Goal: Task Accomplishment & Management: Manage account settings

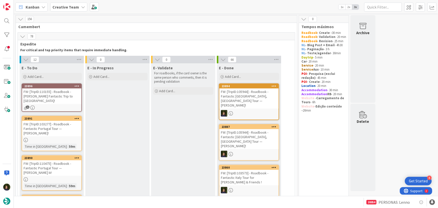
scroll to position [444, 0]
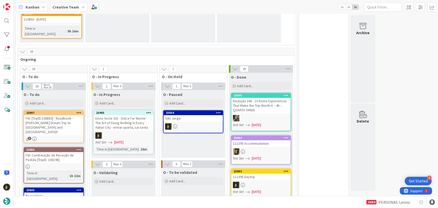
click at [46, 115] on div "FW: [TripID:106883] - Roadbook - [PERSON_NAME] Dream Trip to [GEOGRAPHIC_DATA] …" at bounding box center [53, 125] width 59 height 20
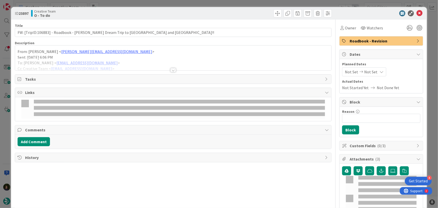
click at [171, 69] on div at bounding box center [173, 70] width 6 height 4
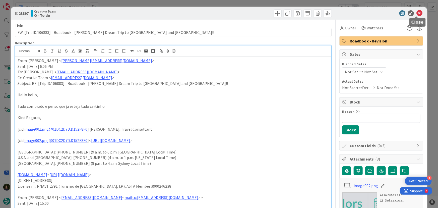
click at [416, 13] on icon at bounding box center [419, 13] width 6 height 6
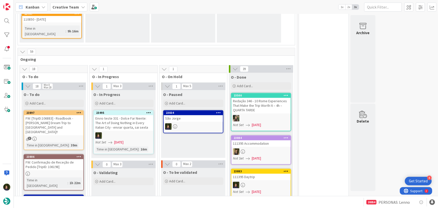
click at [49, 115] on div "FW: [TripID:106883] - Roadbook - [PERSON_NAME] Dream Trip to [GEOGRAPHIC_DATA] …" at bounding box center [53, 125] width 59 height 20
click at [55, 79] on body "4 Get Started Kanban Creative Team 1x 2x 3x 156 Camembert 78 Expedite For criti…" at bounding box center [219, 104] width 438 height 208
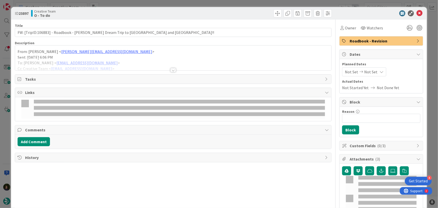
click at [171, 70] on div at bounding box center [173, 70] width 6 height 4
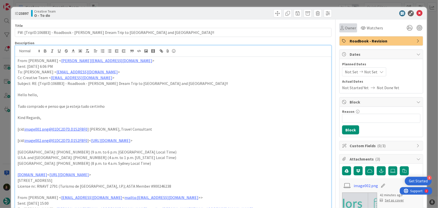
click at [347, 28] on span "Owner" at bounding box center [350, 28] width 11 height 6
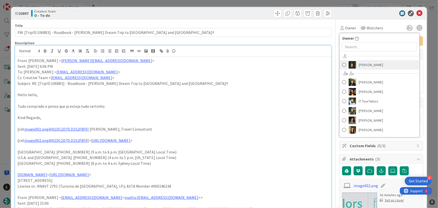
click at [360, 64] on span "[PERSON_NAME]" at bounding box center [370, 65] width 24 height 8
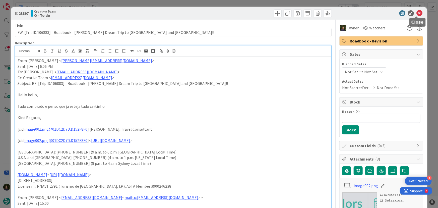
drag, startPoint x: 415, startPoint y: 14, endPoint x: 411, endPoint y: 15, distance: 4.3
click at [416, 13] on icon at bounding box center [419, 13] width 6 height 6
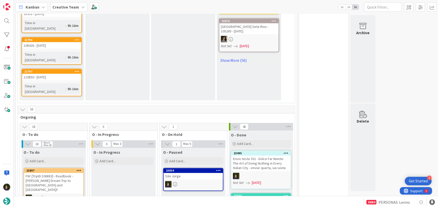
scroll to position [405, 0]
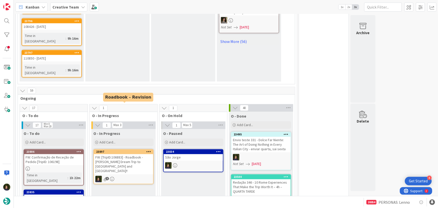
click at [125, 149] on link "23897 FW: [TripID:106883] - Roadbook - [PERSON_NAME] Dream Trip to [GEOGRAPHIC_…" at bounding box center [123, 166] width 60 height 35
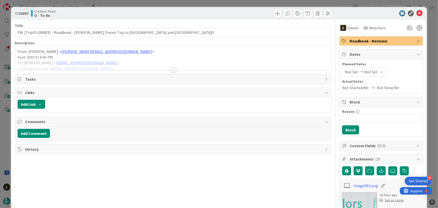
click at [172, 68] on div at bounding box center [173, 70] width 6 height 4
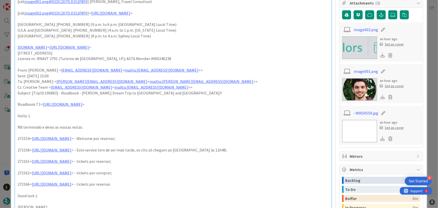
scroll to position [182, 0]
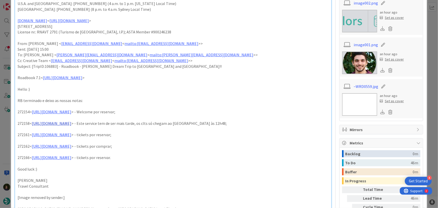
click at [71, 124] on link "[URL][DOMAIN_NAME]" at bounding box center [51, 123] width 39 height 5
click at [217, 76] on p "Roadbook 7.1< [URL][DOMAIN_NAME] >" at bounding box center [173, 78] width 311 height 6
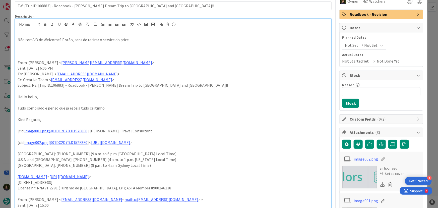
scroll to position [0, 0]
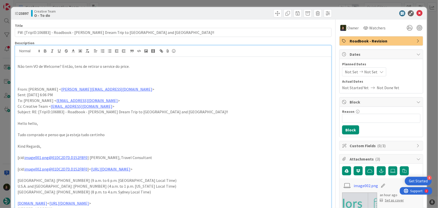
click at [132, 68] on p "Não tem VO de Welcome? Então, tens de retirar o service do price." at bounding box center [173, 66] width 311 height 6
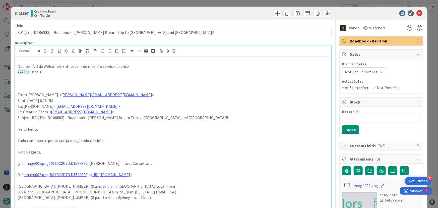
click at [56, 74] on p "272161 - isto s" at bounding box center [173, 72] width 311 height 6
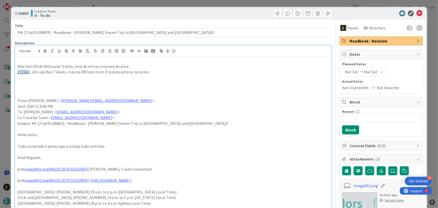
click at [155, 71] on p "272161 - isto são Bus Tickets, mas no RB tens train. É preciso alterar no price;" at bounding box center [173, 72] width 311 height 6
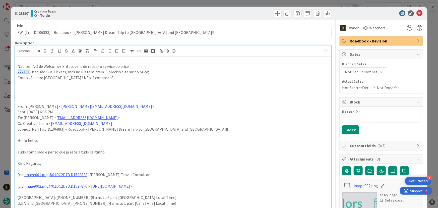
click at [139, 78] on p "Como vão para [GEOGRAPHIC_DATA]? Não é connosco?" at bounding box center [173, 78] width 311 height 6
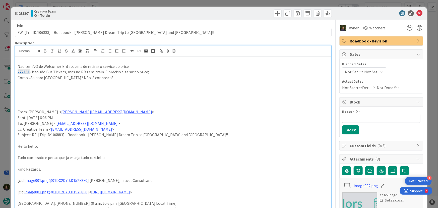
click at [178, 99] on p at bounding box center [173, 101] width 311 height 6
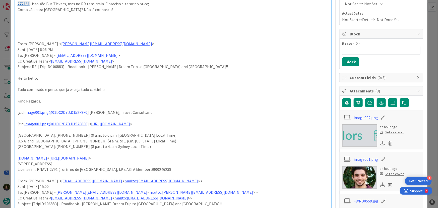
scroll to position [23, 0]
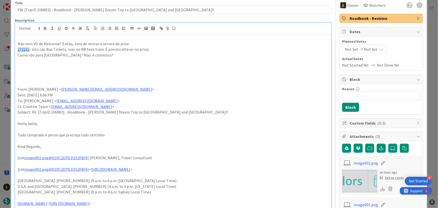
drag, startPoint x: 124, startPoint y: 56, endPoint x: 16, endPoint y: 45, distance: 108.4
copy div "Não tem VO de Welcome? Então, tens de retirar o service do price. 272161 - isto…"
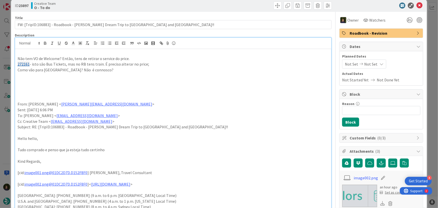
scroll to position [0, 0]
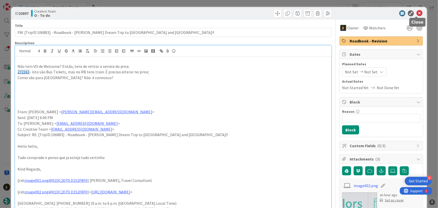
click at [416, 14] on icon at bounding box center [419, 13] width 6 height 6
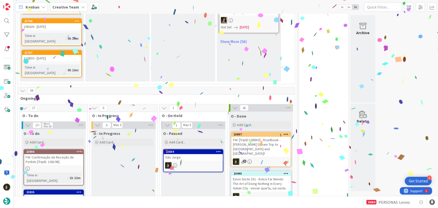
click at [256, 137] on div "FW: [TripID:106883] - Roadbook - [PERSON_NAME] Dream Trip to [GEOGRAPHIC_DATA] …" at bounding box center [260, 147] width 59 height 20
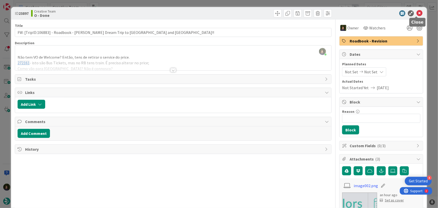
click at [416, 13] on icon at bounding box center [419, 13] width 6 height 6
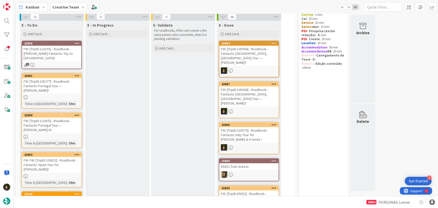
scroll to position [40, 0]
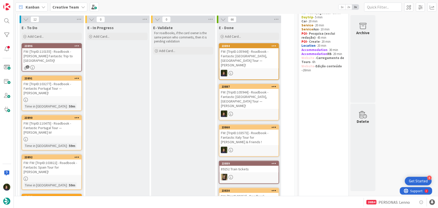
click at [48, 91] on div "FW: [TripID:103277] - Roadbook - Fantastic Portugal Tour — [PERSON_NAME]!" at bounding box center [51, 88] width 59 height 16
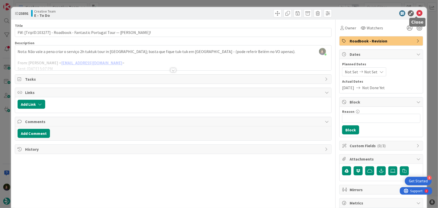
click at [416, 13] on icon at bounding box center [419, 13] width 6 height 6
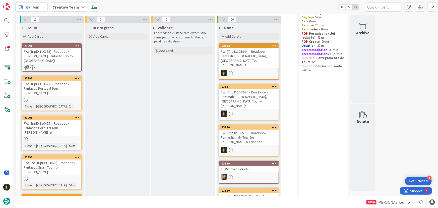
click at [54, 128] on div "FW: [TripID:110475] - Roadbook - Fantastic Portugal Tour — [PERSON_NAME] Iii!" at bounding box center [51, 128] width 59 height 16
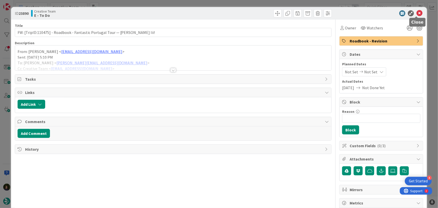
click at [417, 13] on icon at bounding box center [419, 13] width 6 height 6
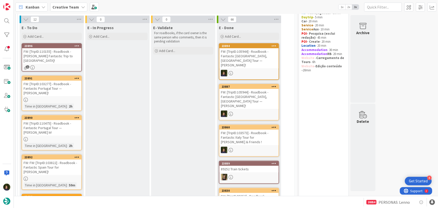
click at [46, 160] on div "FW: FW: [TripID:103822] - Roadbook - Fantastic Spain Tour for [PERSON_NAME]!" at bounding box center [51, 167] width 59 height 16
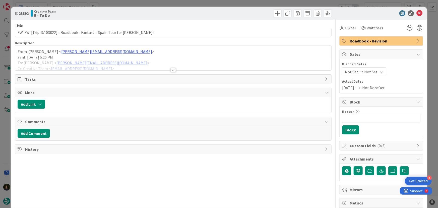
click at [171, 70] on div at bounding box center [173, 70] width 6 height 4
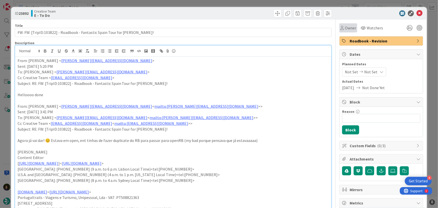
click at [345, 27] on span "Owner" at bounding box center [350, 28] width 11 height 6
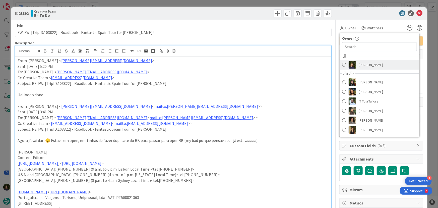
click at [364, 68] on span "[PERSON_NAME]" at bounding box center [370, 65] width 24 height 8
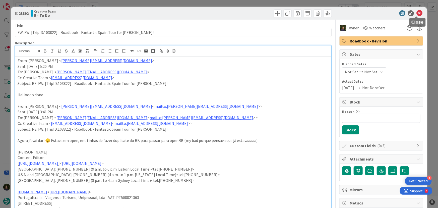
click at [416, 14] on icon at bounding box center [419, 13] width 6 height 6
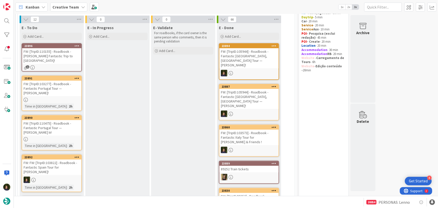
click at [46, 128] on div "FW: [TripID:110475] - Roadbook - Fantastic Portugal Tour — [PERSON_NAME] Iii!" at bounding box center [51, 128] width 59 height 16
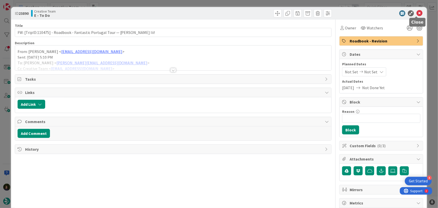
click at [416, 14] on icon at bounding box center [419, 13] width 6 height 6
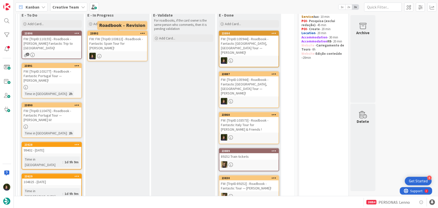
click at [113, 40] on div "FW: FW: [TripID:103822] - Roadbook - Fantastic Spain Tour for [PERSON_NAME]!" at bounding box center [117, 44] width 59 height 16
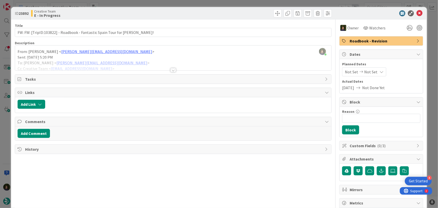
click at [174, 70] on div "Title 66 / 128 FW: FW: [TripID:103822] - Roadbook - Fantastic Spain Tour for [P…" at bounding box center [173, 156] width 317 height 273
click at [171, 70] on div at bounding box center [173, 70] width 6 height 4
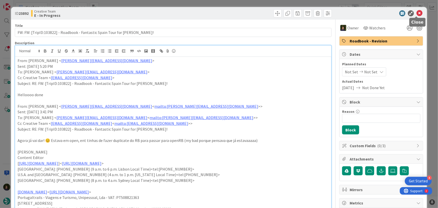
click at [416, 14] on icon at bounding box center [419, 13] width 6 height 6
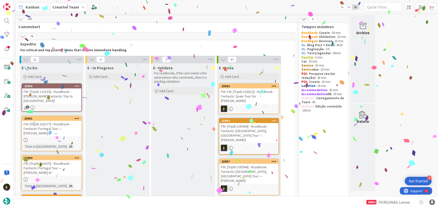
click at [73, 7] on b "Creative Team" at bounding box center [65, 7] width 27 height 5
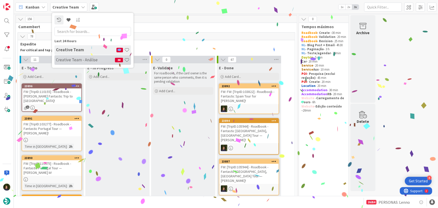
click at [78, 59] on h4 "Creative Team - Análise" at bounding box center [85, 59] width 59 height 5
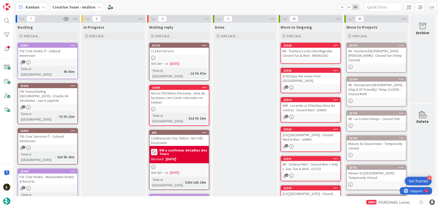
click at [86, 7] on b "Creative Team - Análise" at bounding box center [73, 7] width 43 height 5
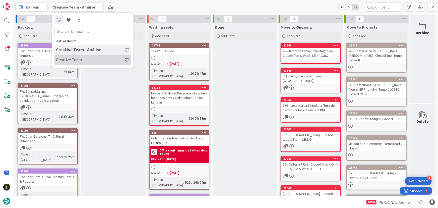
click at [83, 57] on h4 "Creative Team" at bounding box center [90, 59] width 68 height 5
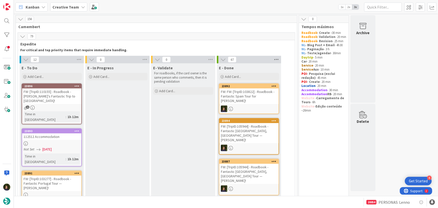
click at [276, 58] on icon at bounding box center [276, 60] width 7 height 8
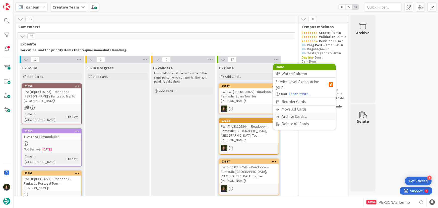
click at [297, 113] on span "Archive Cards..." at bounding box center [293, 116] width 25 height 7
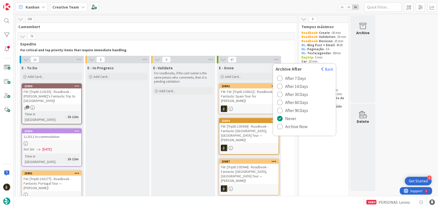
click at [289, 126] on span "Archive Now" at bounding box center [296, 127] width 22 height 8
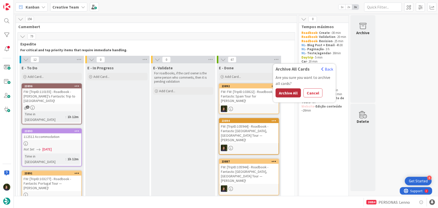
click at [287, 94] on button "Archive All" at bounding box center [287, 92] width 25 height 9
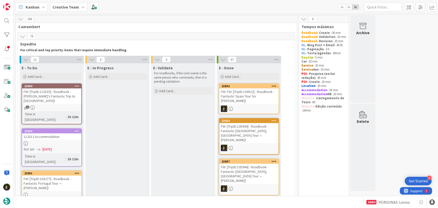
scroll to position [23, 0]
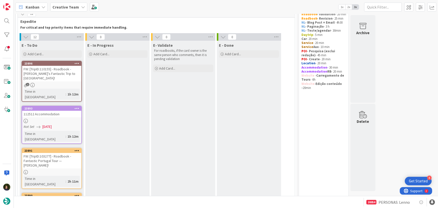
click at [53, 119] on div at bounding box center [51, 121] width 59 height 4
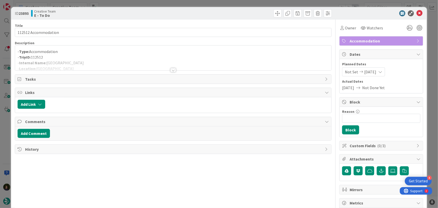
click at [171, 70] on div at bounding box center [173, 70] width 6 height 4
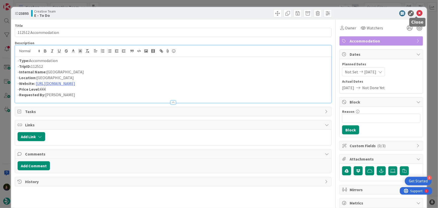
click at [416, 14] on icon at bounding box center [419, 13] width 6 height 6
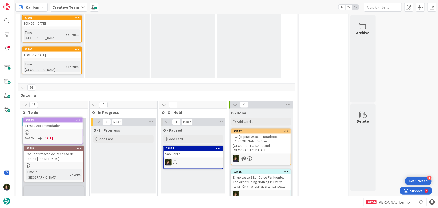
scroll to position [395, 0]
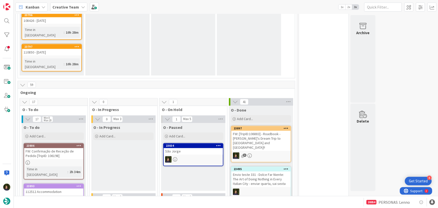
click at [44, 160] on div at bounding box center [53, 162] width 59 height 4
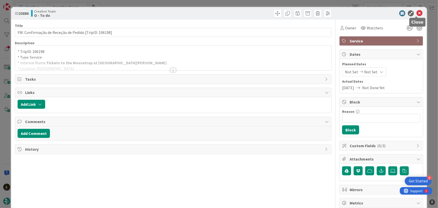
click at [417, 12] on icon at bounding box center [419, 13] width 6 height 6
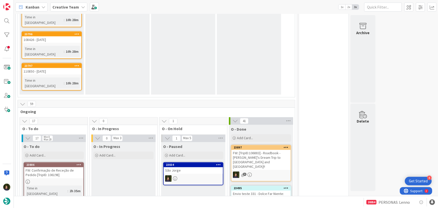
scroll to position [350, 0]
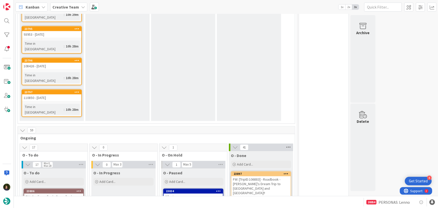
click at [287, 143] on icon at bounding box center [288, 147] width 7 height 8
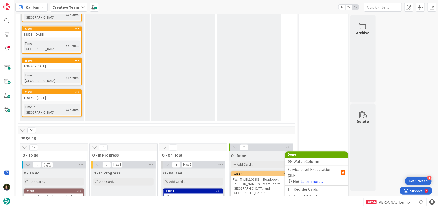
click at [305, 200] on span "Archive Cards..." at bounding box center [305, 203] width 25 height 7
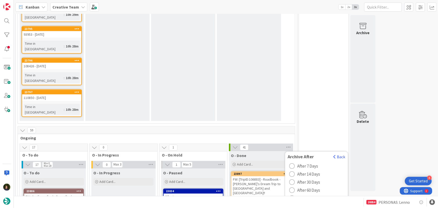
click at [302, 176] on button "Archive All" at bounding box center [299, 180] width 25 height 9
